Goal: Information Seeking & Learning: Understand process/instructions

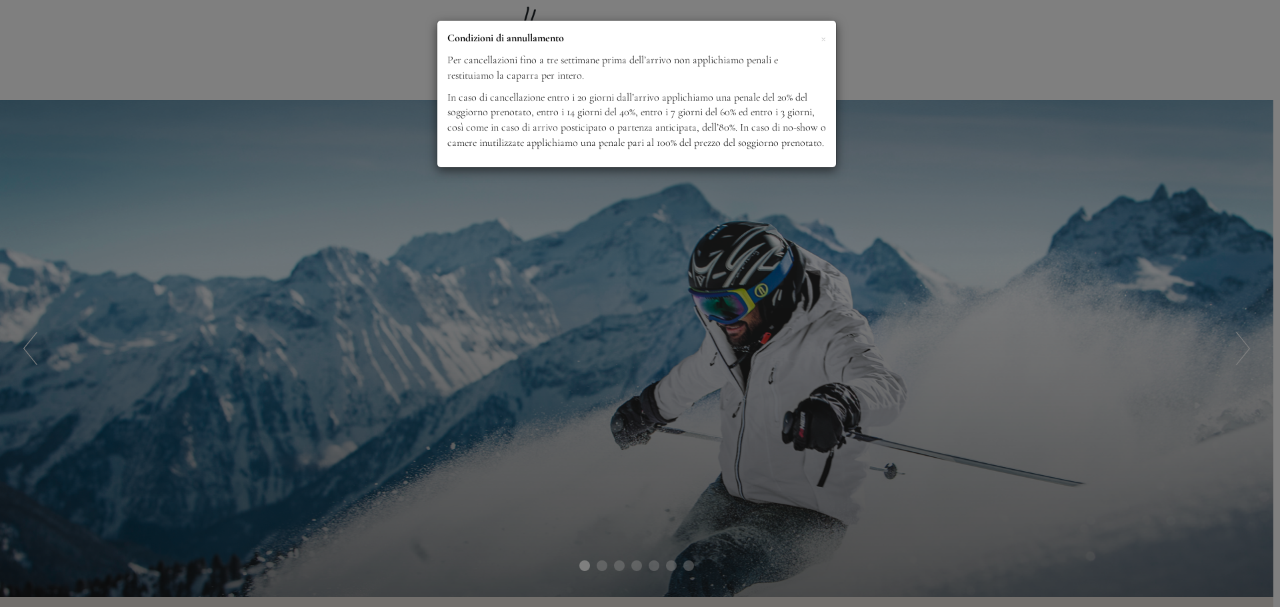
click at [817, 40] on p "Condizioni di annullamento" at bounding box center [636, 38] width 379 height 15
click at [825, 39] on span "×" at bounding box center [823, 37] width 5 height 17
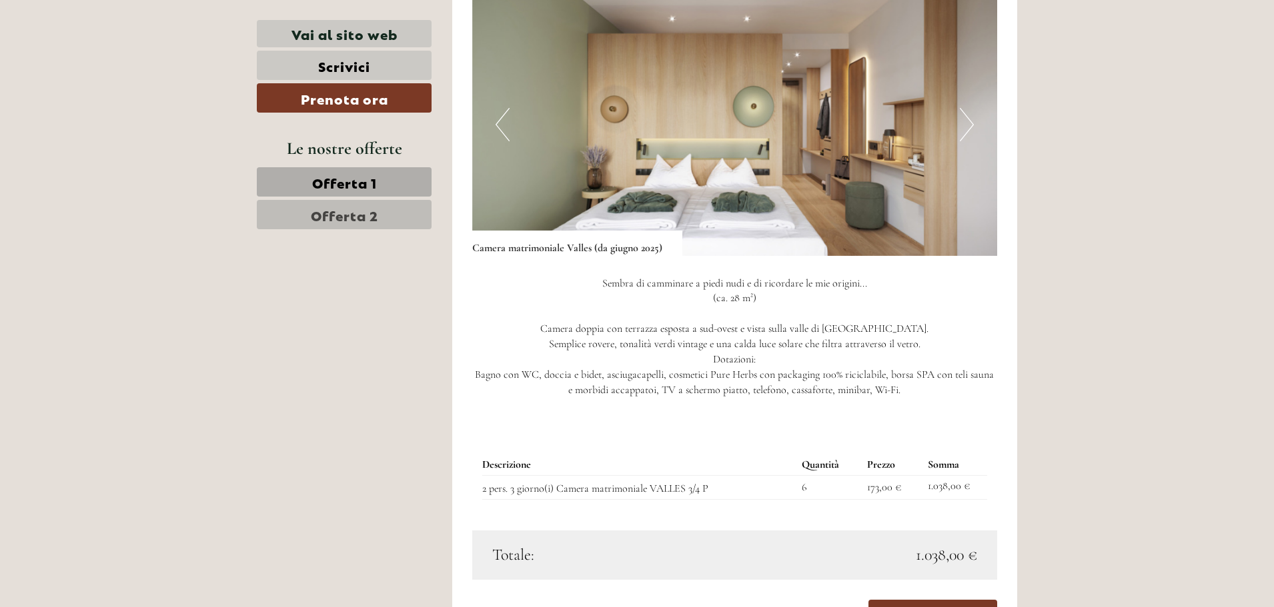
scroll to position [934, 0]
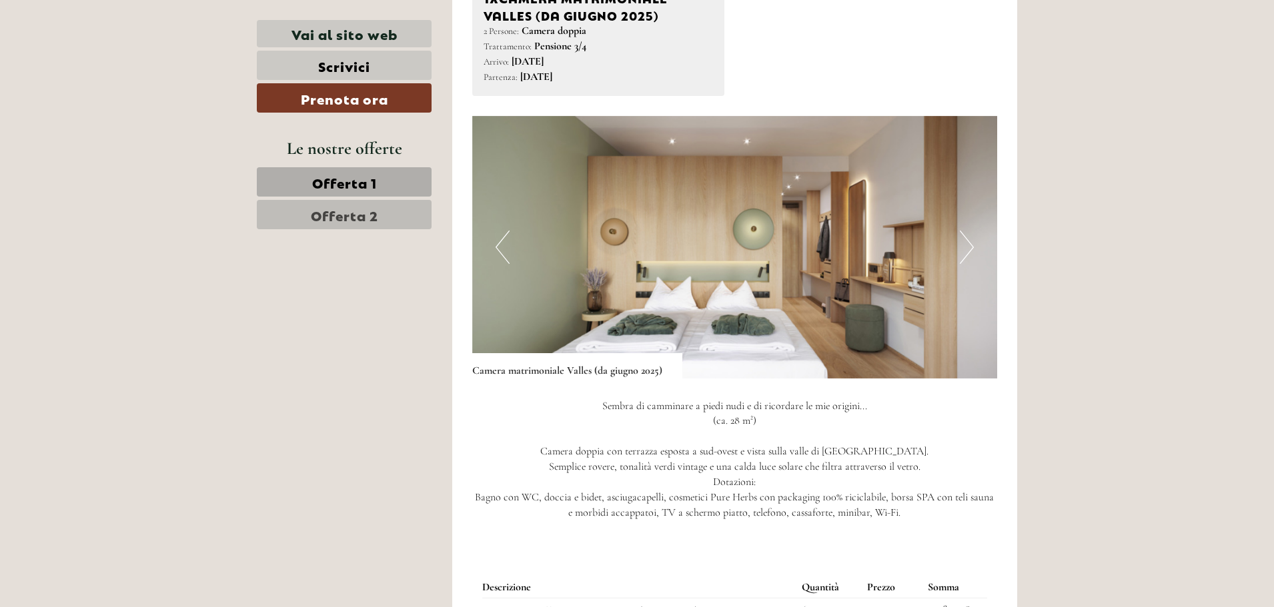
click at [968, 247] on button "Next" at bounding box center [967, 247] width 14 height 33
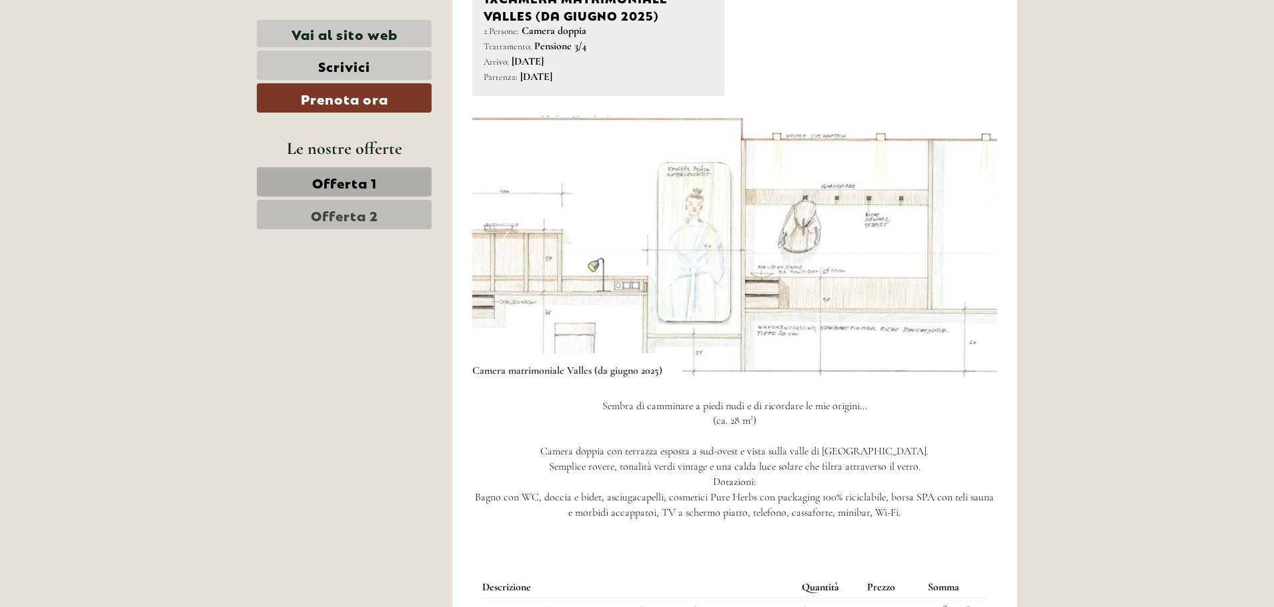
click at [968, 247] on button "Next" at bounding box center [967, 247] width 14 height 33
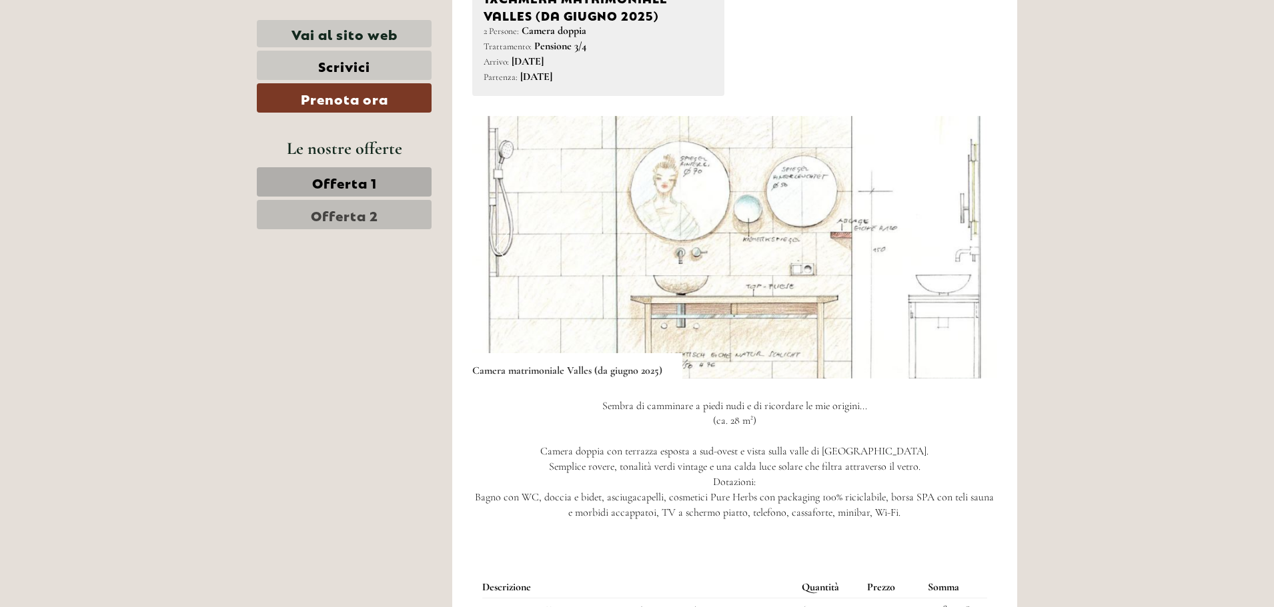
click at [968, 247] on button "Next" at bounding box center [967, 247] width 14 height 33
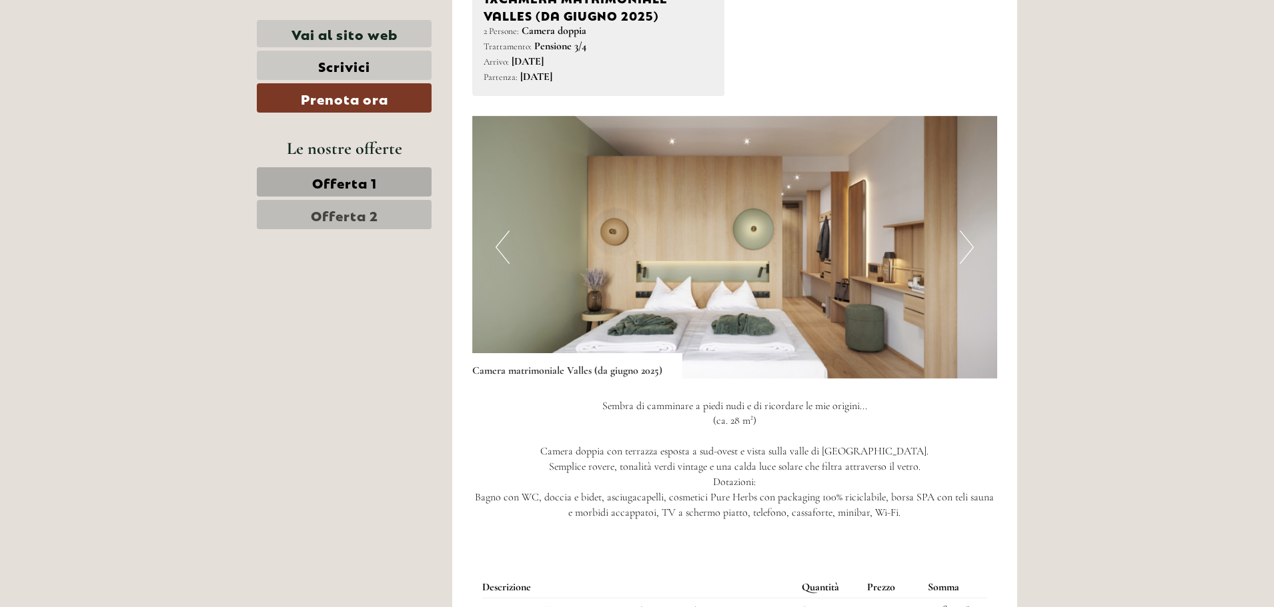
click at [968, 247] on button "Next" at bounding box center [967, 247] width 14 height 33
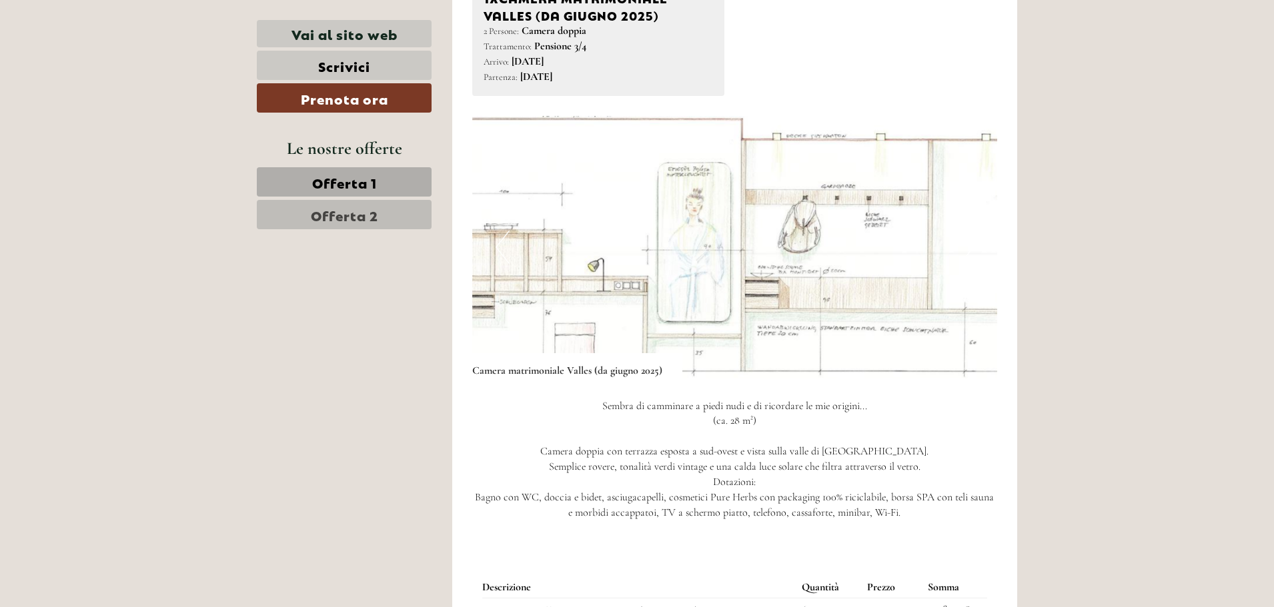
click at [968, 247] on button "Next" at bounding box center [967, 247] width 14 height 33
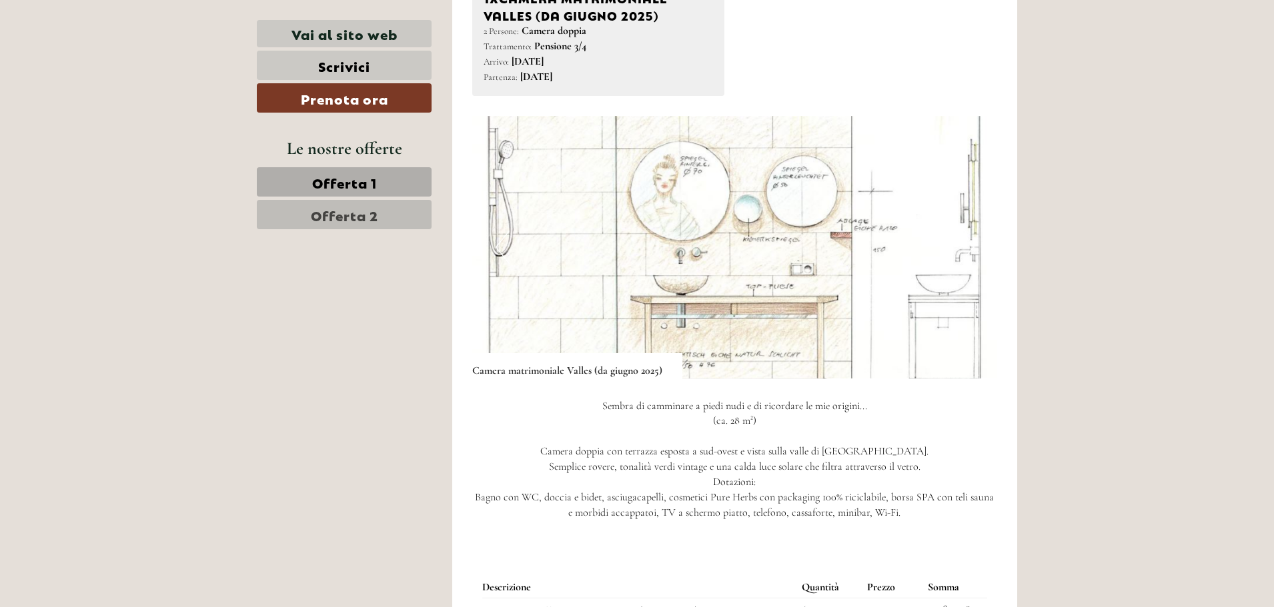
click at [968, 247] on button "Next" at bounding box center [967, 247] width 14 height 33
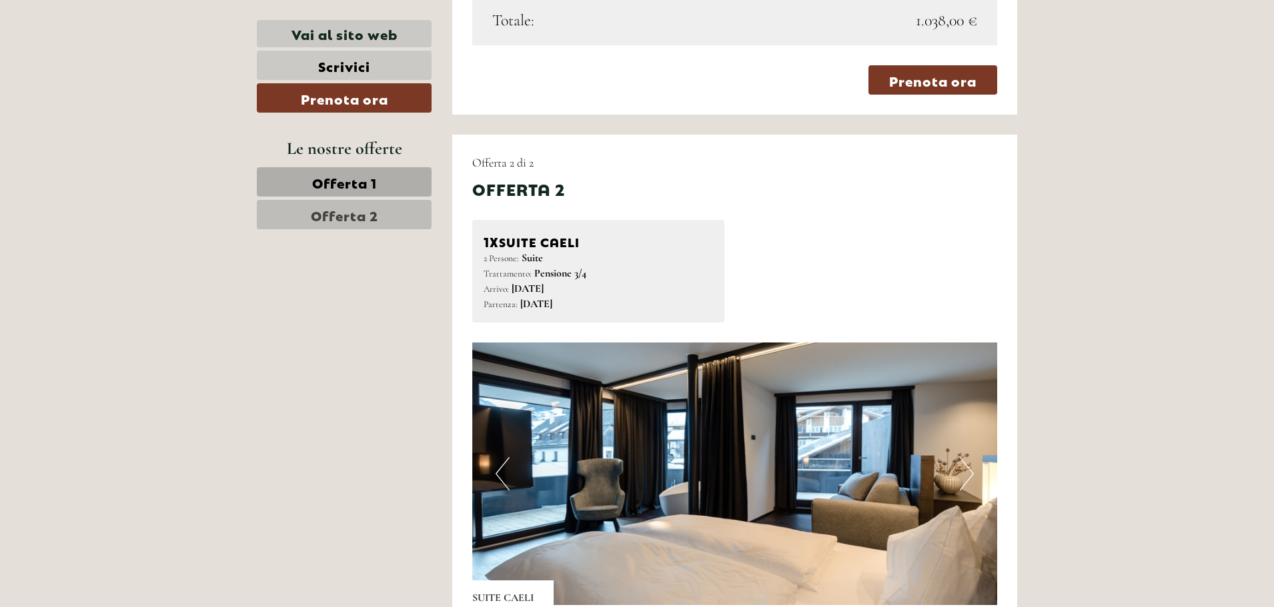
scroll to position [1667, 0]
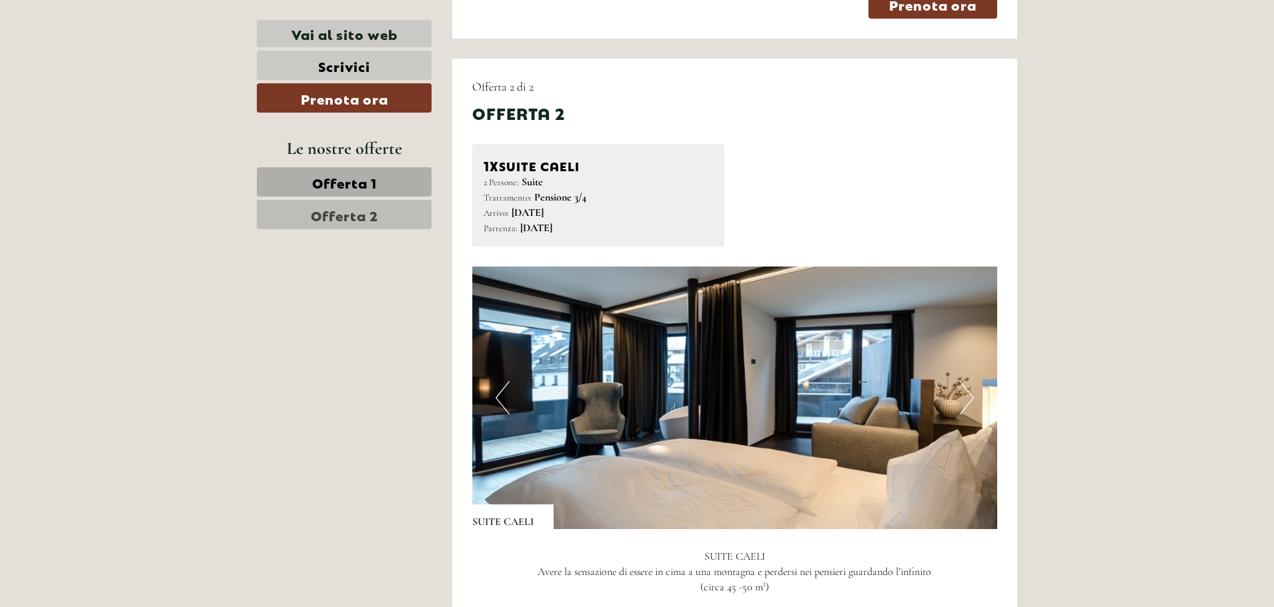
click at [967, 401] on button "Next" at bounding box center [967, 397] width 14 height 33
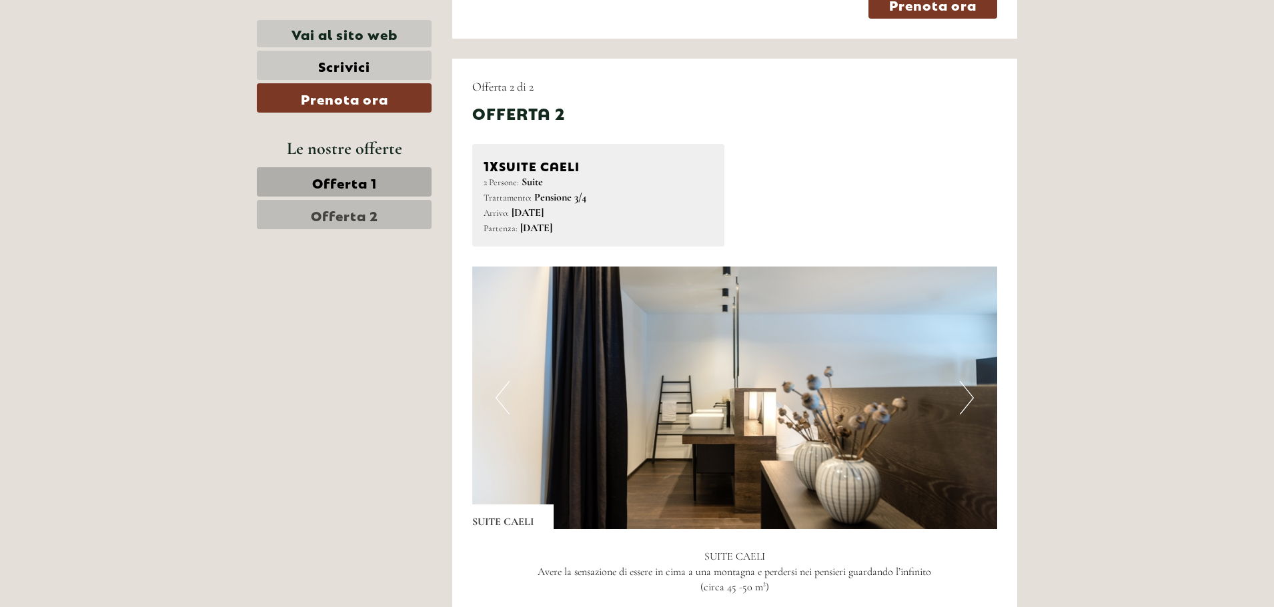
click at [967, 401] on button "Next" at bounding box center [967, 397] width 14 height 33
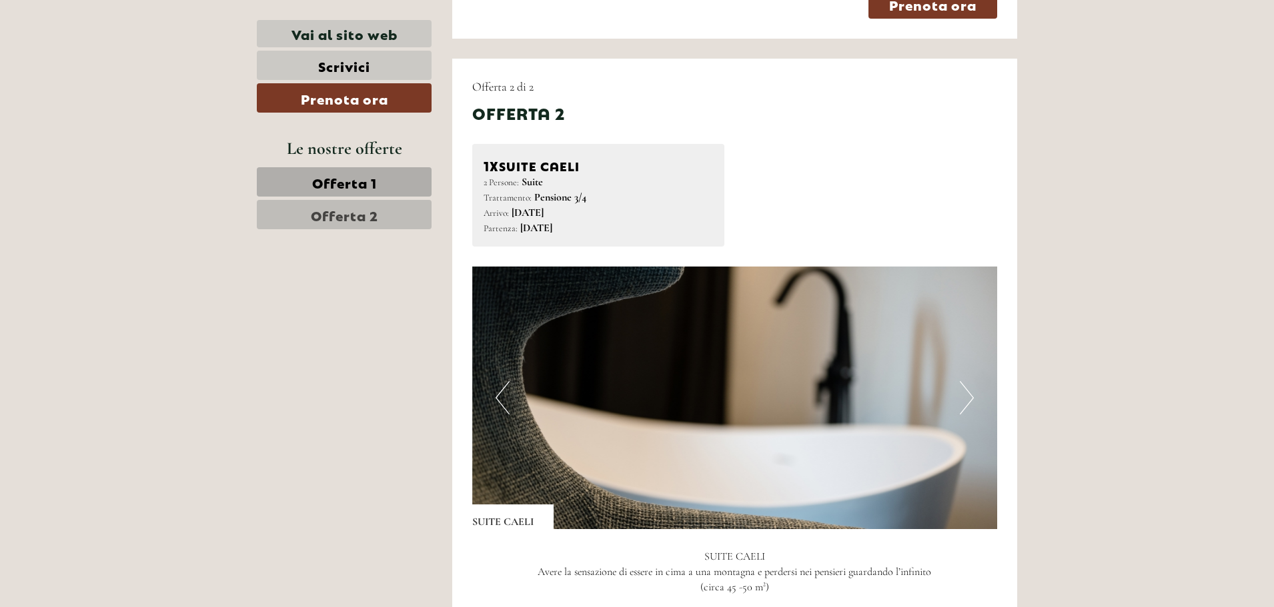
click at [967, 401] on button "Next" at bounding box center [967, 397] width 14 height 33
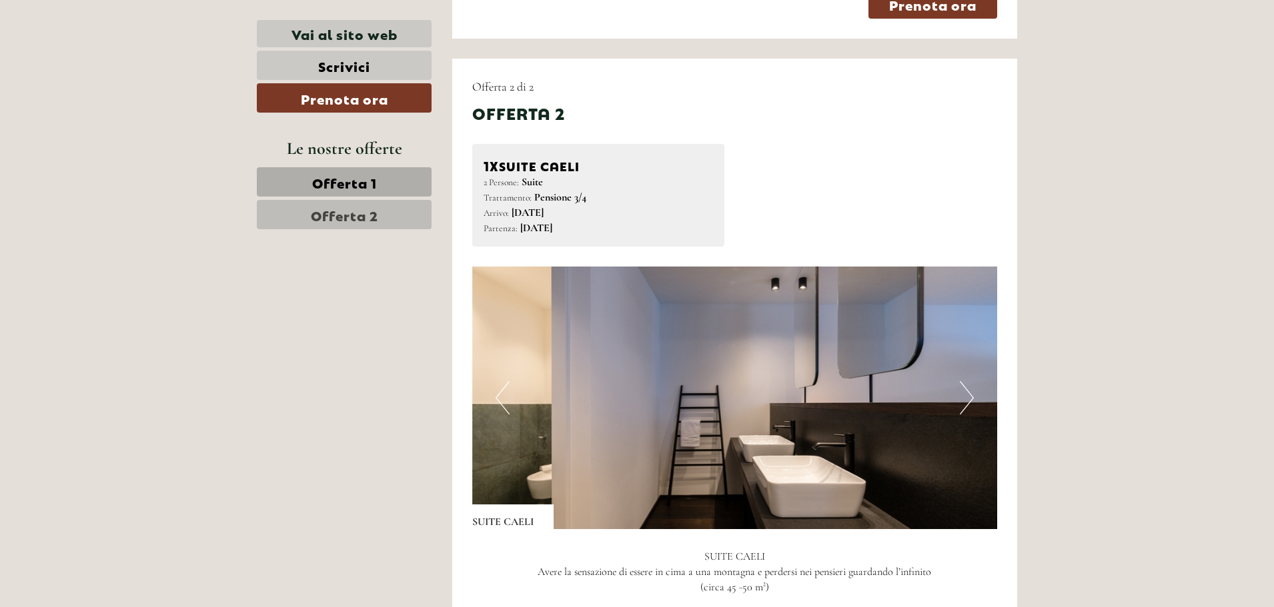
click at [967, 401] on button "Next" at bounding box center [967, 397] width 14 height 33
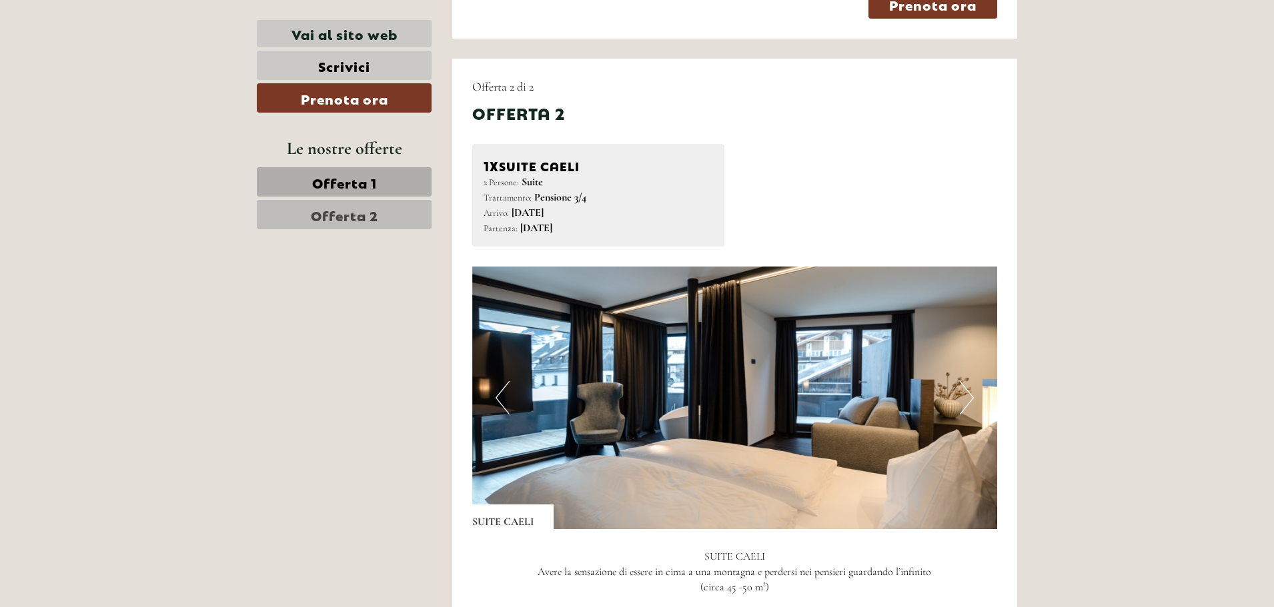
click at [967, 401] on button "Next" at bounding box center [967, 397] width 14 height 33
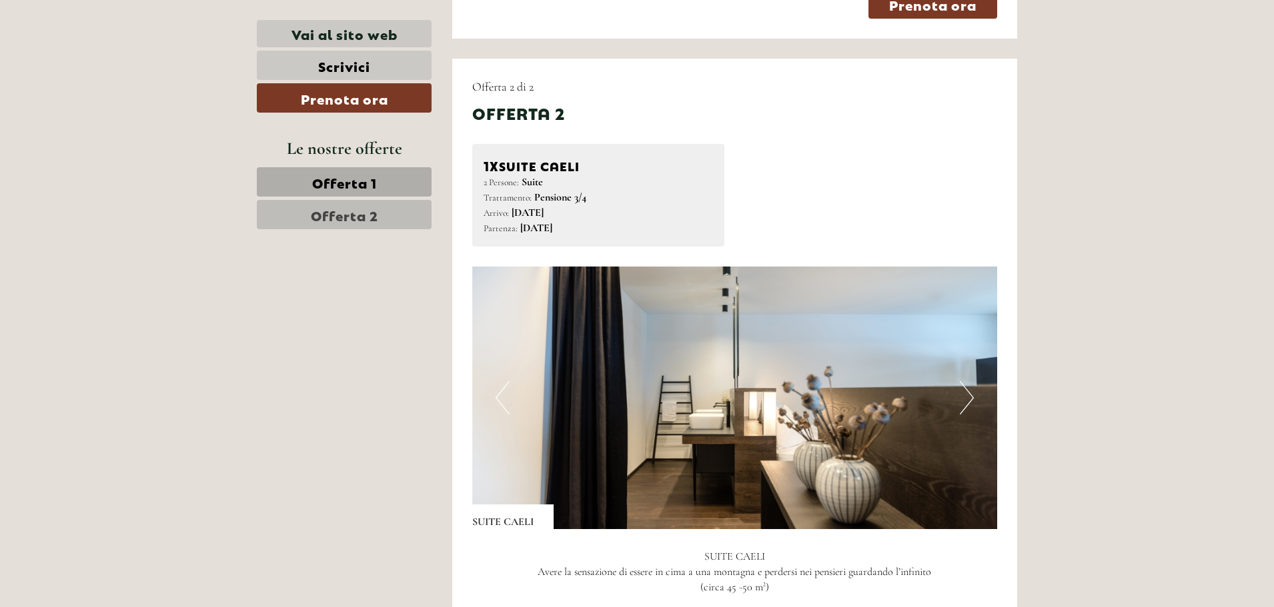
click at [967, 401] on button "Next" at bounding box center [967, 397] width 14 height 33
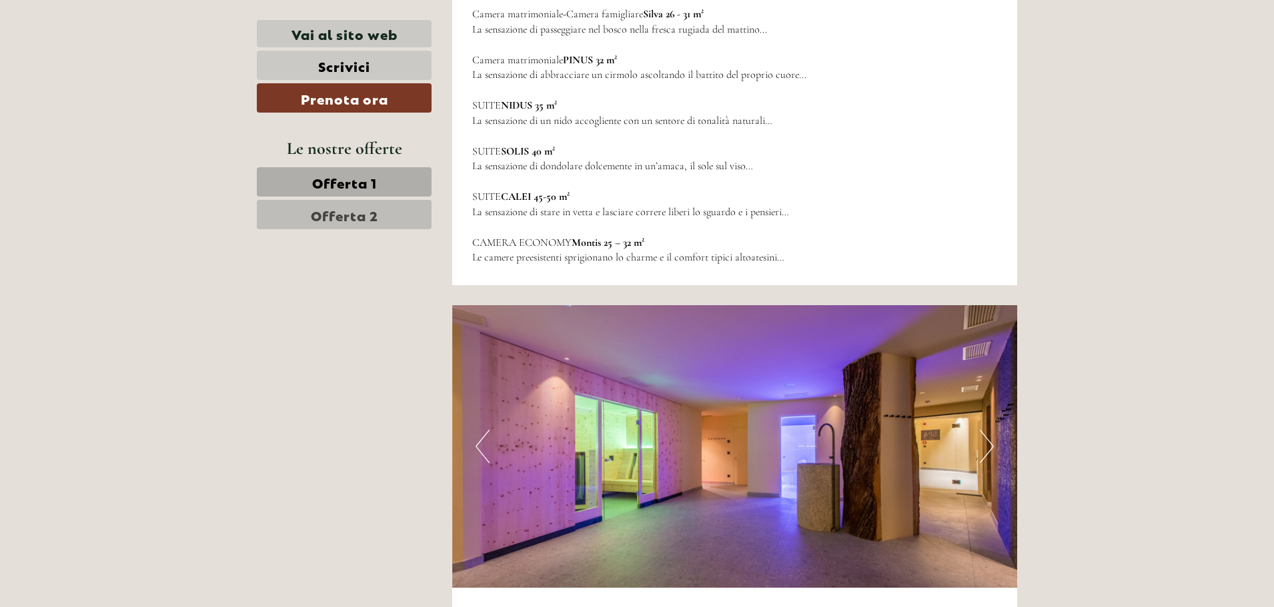
scroll to position [3401, 0]
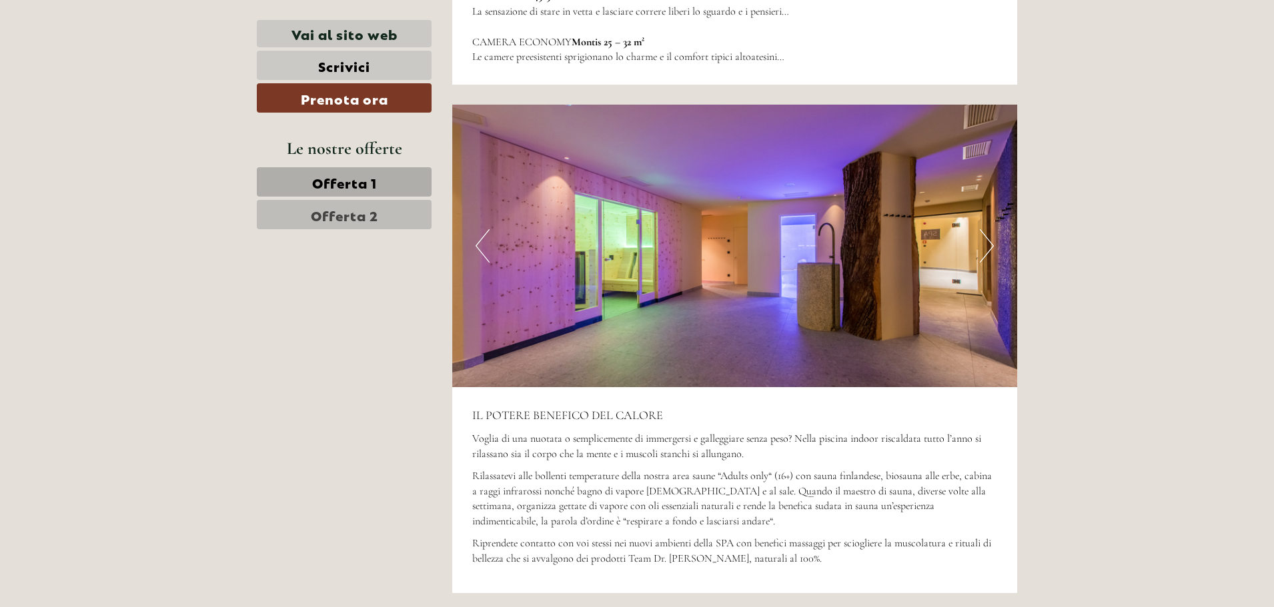
click at [981, 251] on button "Next" at bounding box center [987, 245] width 14 height 33
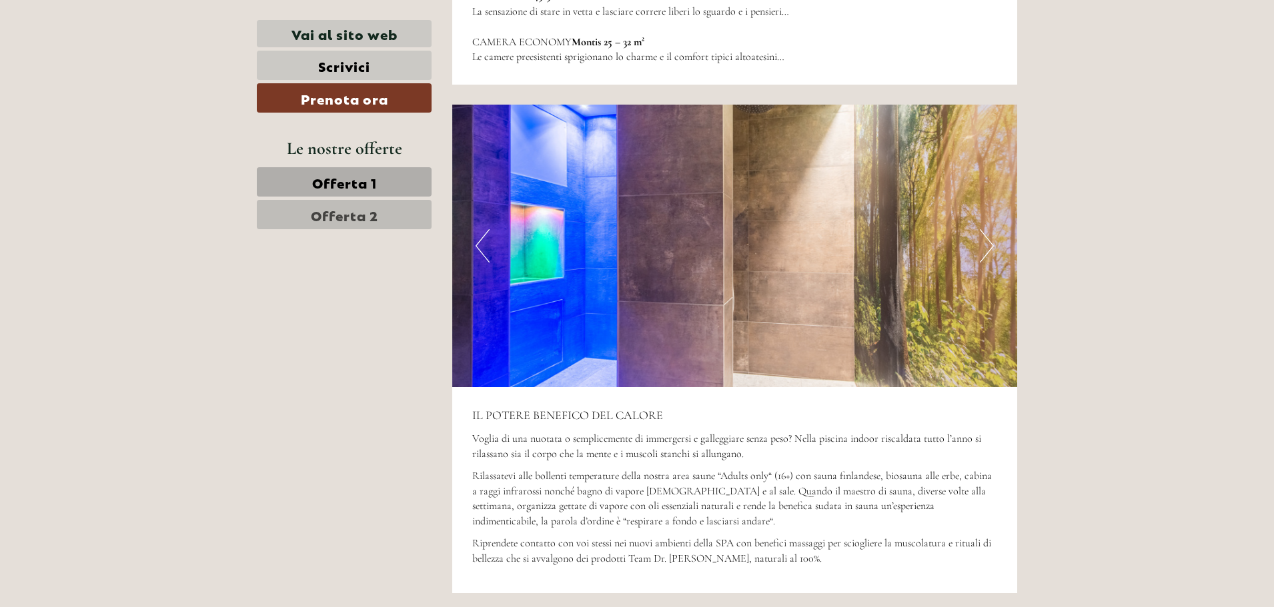
click at [981, 251] on button "Next" at bounding box center [987, 245] width 14 height 33
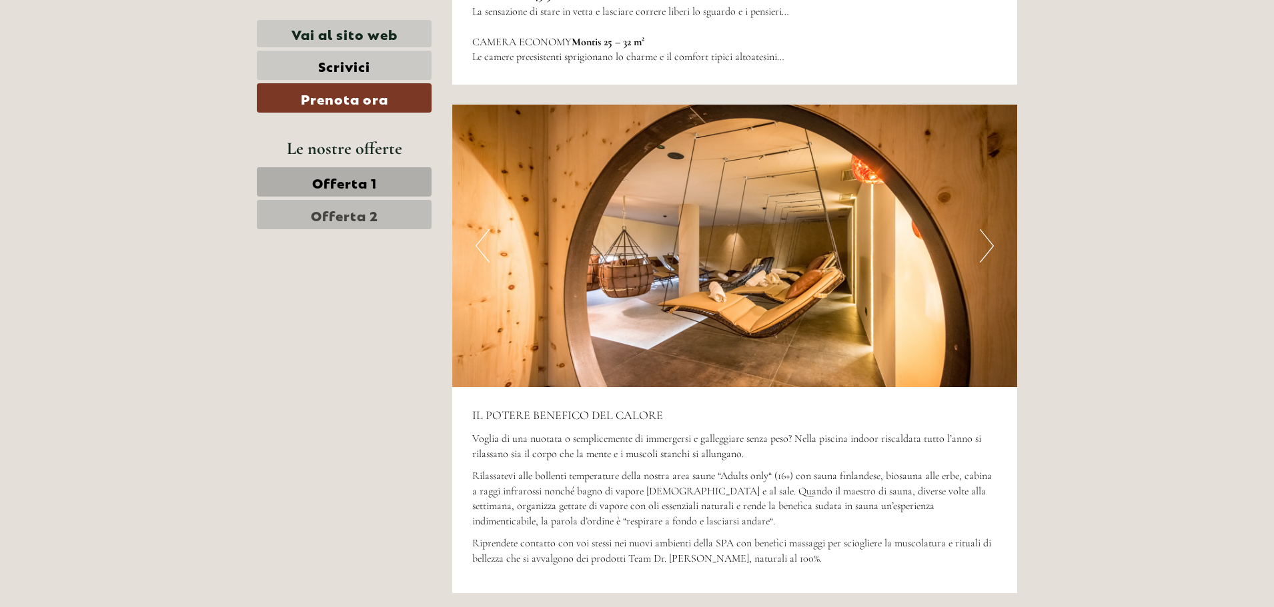
click at [981, 251] on button "Next" at bounding box center [987, 245] width 14 height 33
click at [983, 257] on button "Next" at bounding box center [987, 245] width 14 height 33
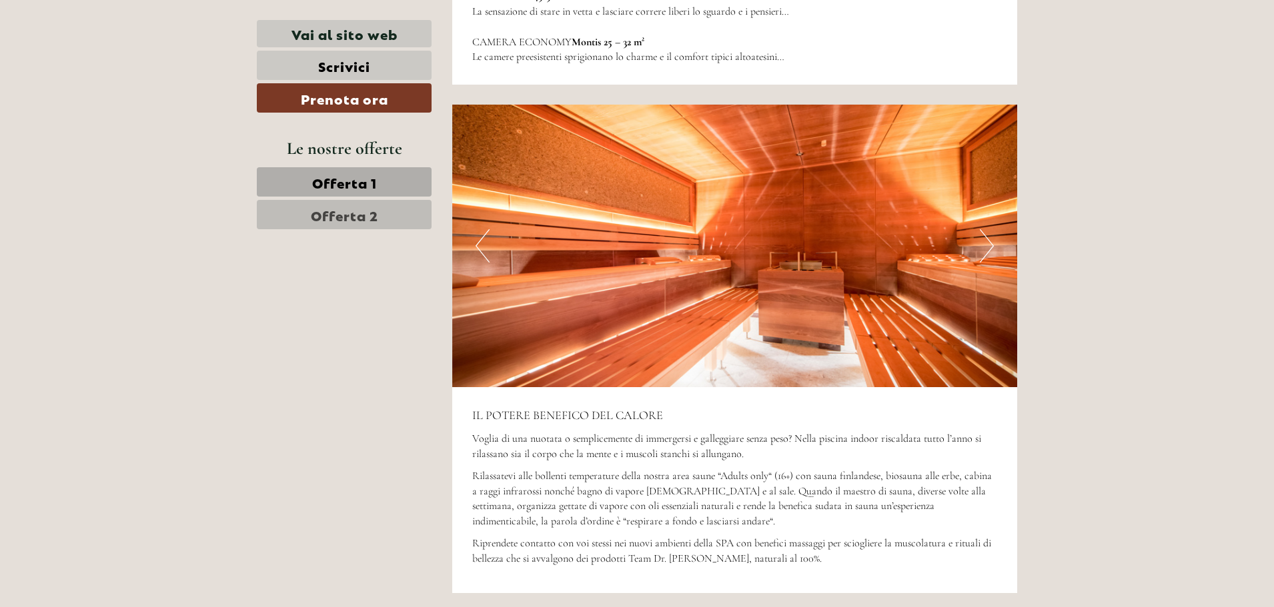
click at [985, 244] on button "Next" at bounding box center [987, 245] width 14 height 33
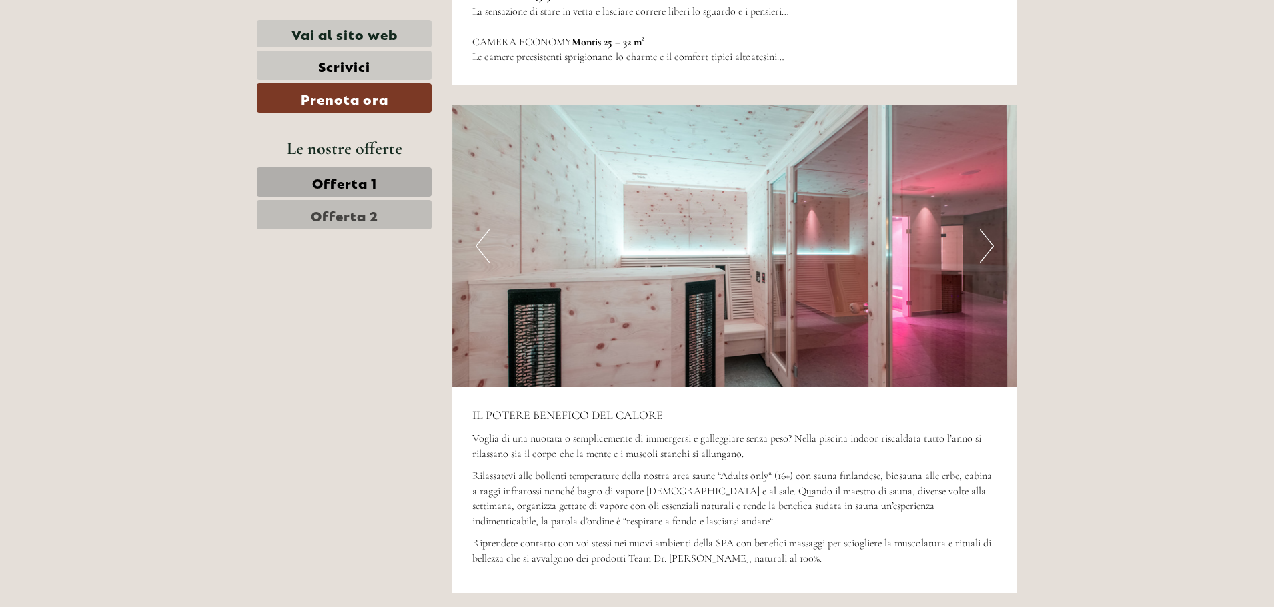
click at [985, 244] on button "Next" at bounding box center [987, 245] width 14 height 33
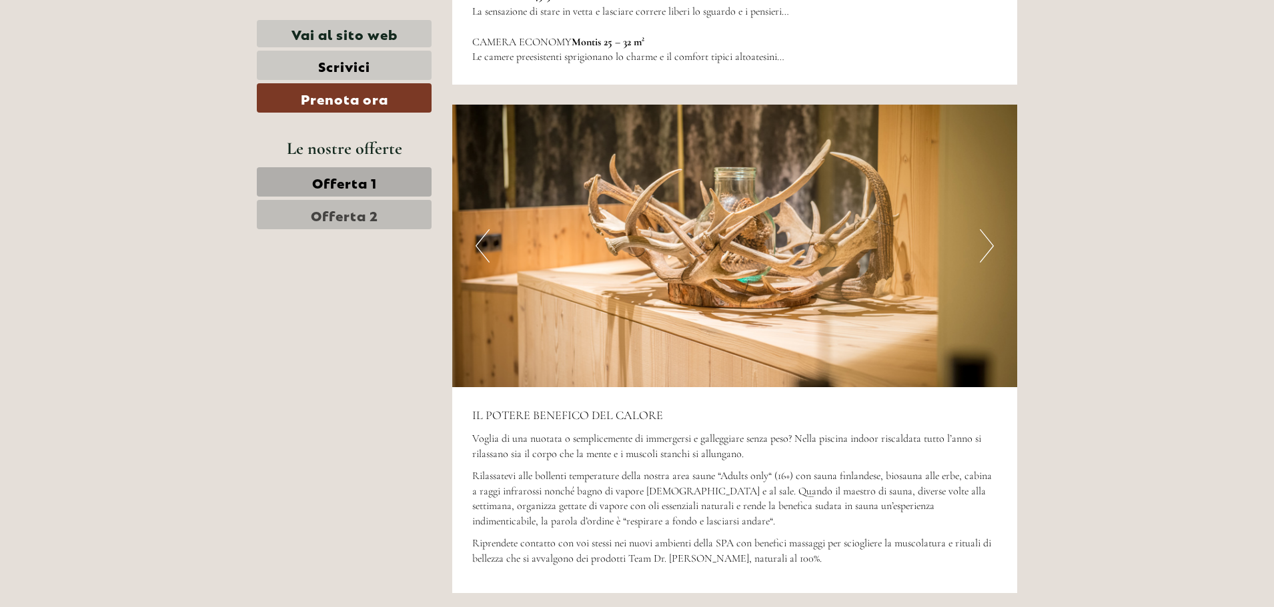
click at [988, 245] on button "Next" at bounding box center [987, 245] width 14 height 33
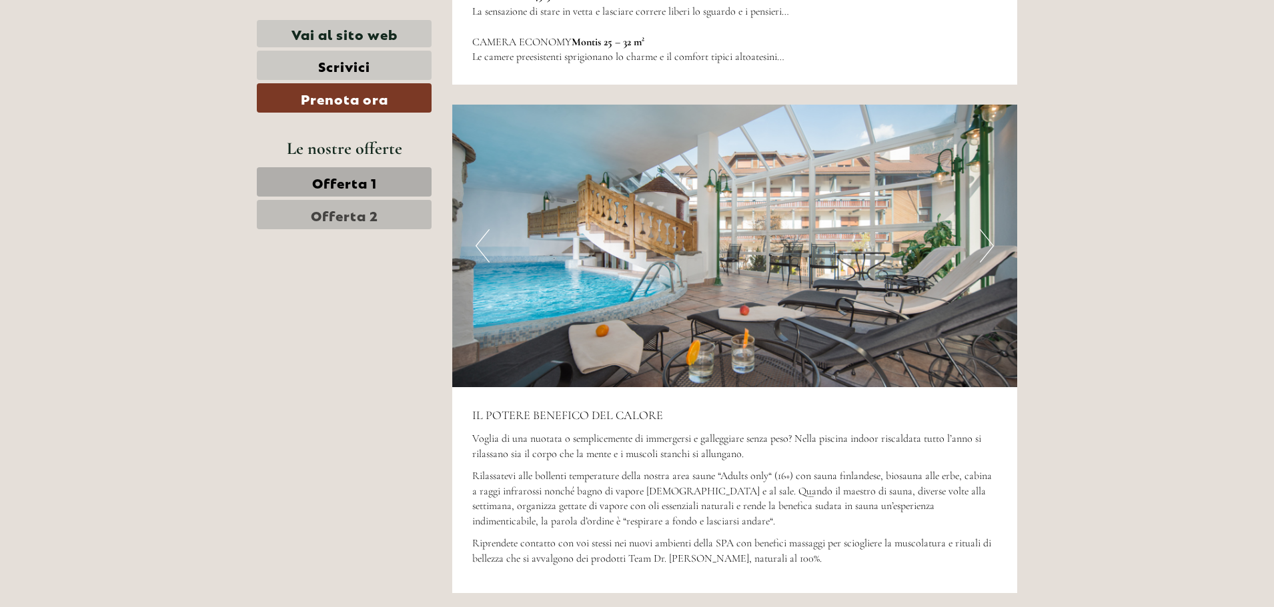
click at [988, 245] on button "Next" at bounding box center [987, 245] width 14 height 33
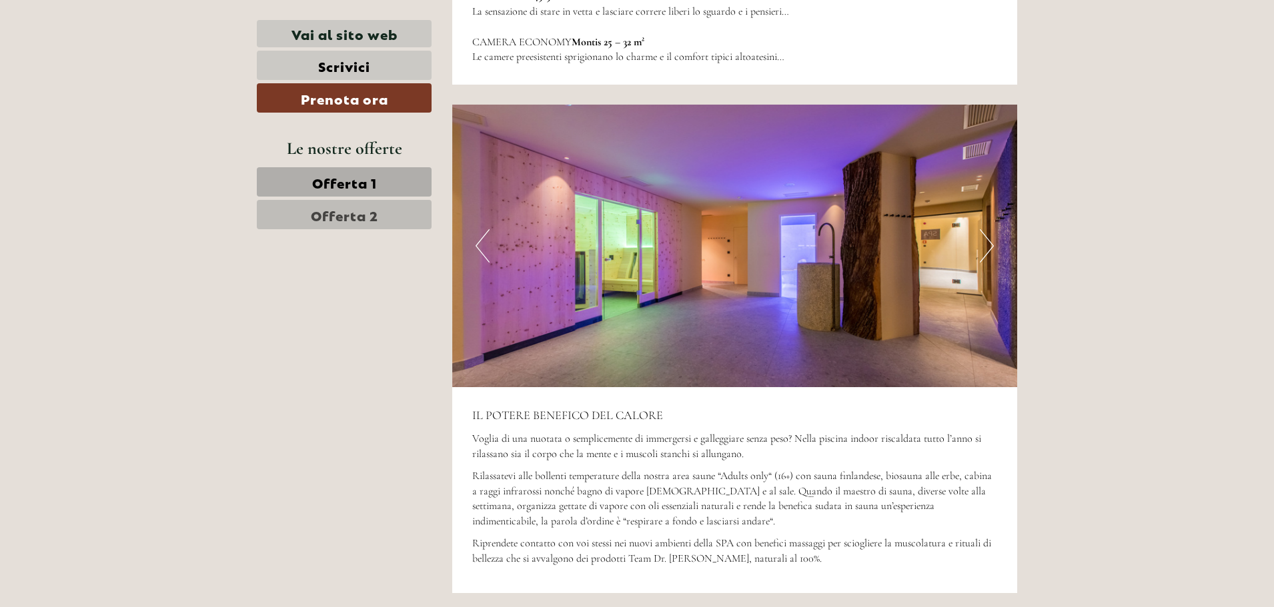
click at [988, 245] on button "Next" at bounding box center [987, 245] width 14 height 33
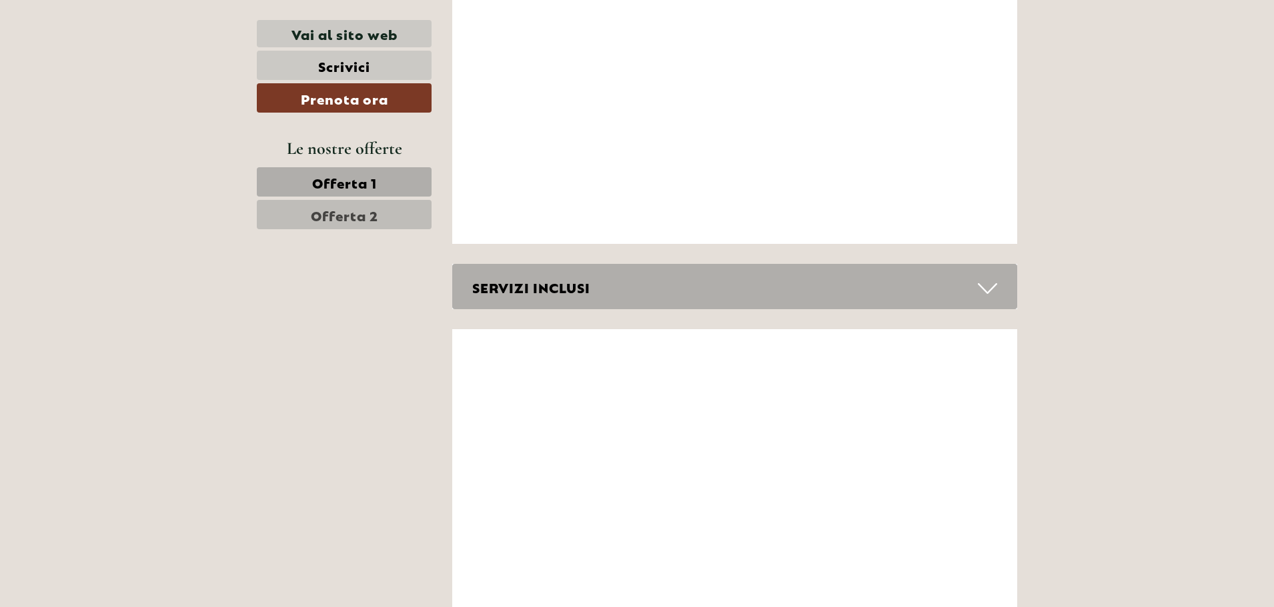
scroll to position [4735, 0]
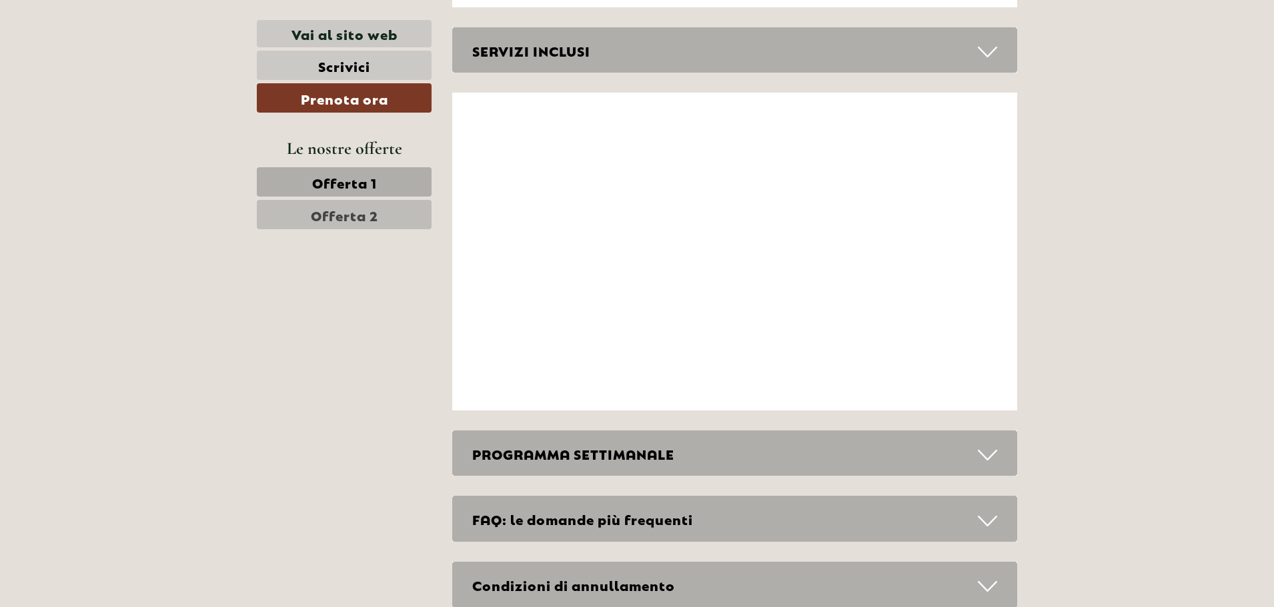
click at [569, 62] on div "SERVIZI INCLUSI" at bounding box center [734, 50] width 565 height 46
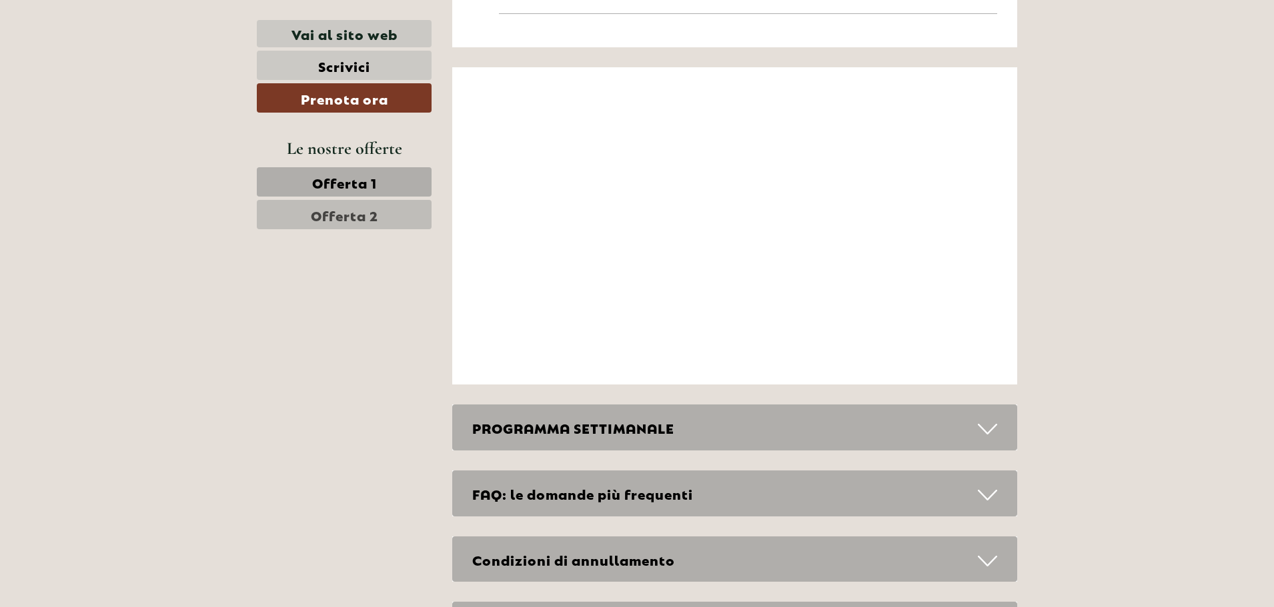
scroll to position [5601, 0]
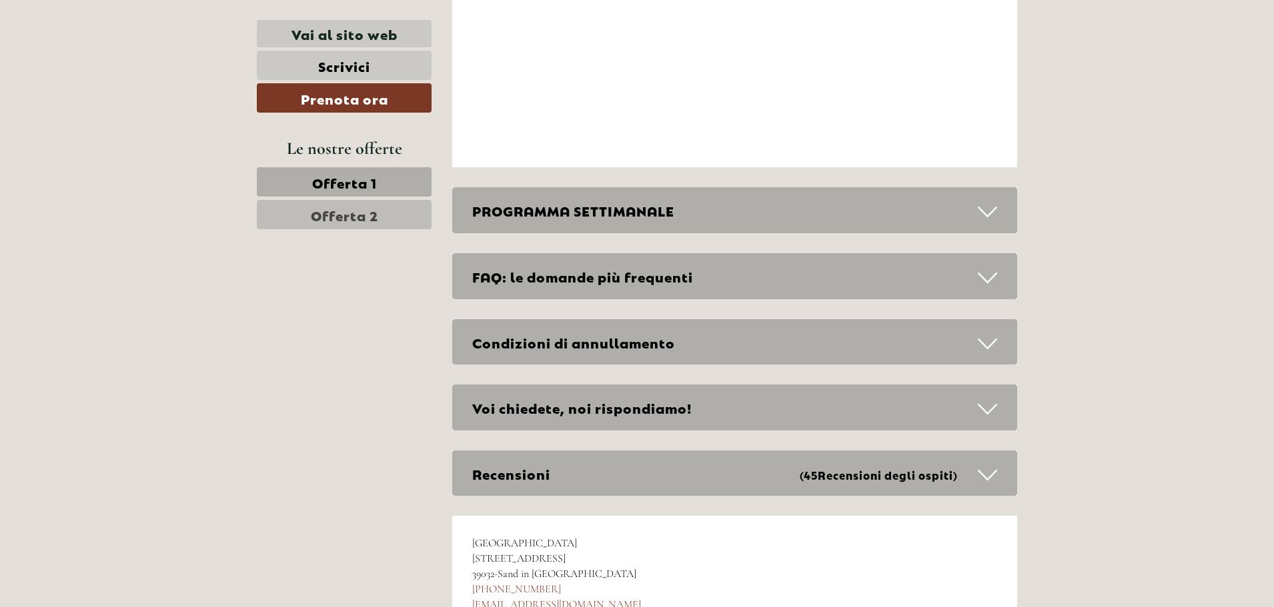
click at [640, 319] on div "Condizioni di annullamento" at bounding box center [734, 342] width 565 height 46
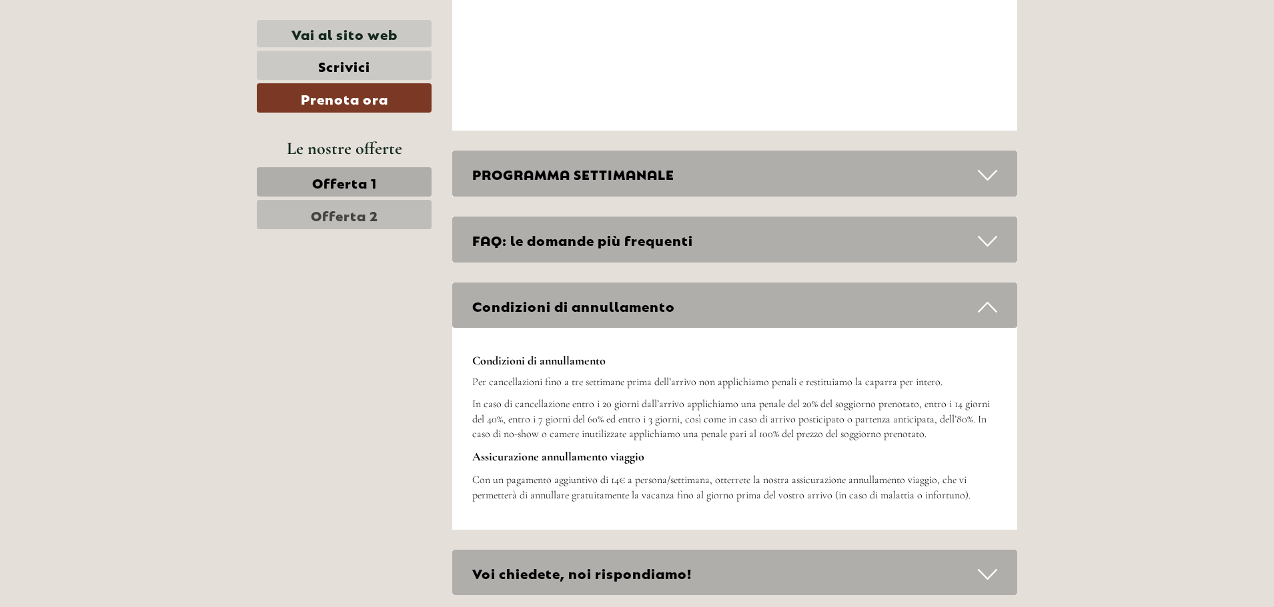
scroll to position [5535, 0]
